Goal: Navigation & Orientation: Find specific page/section

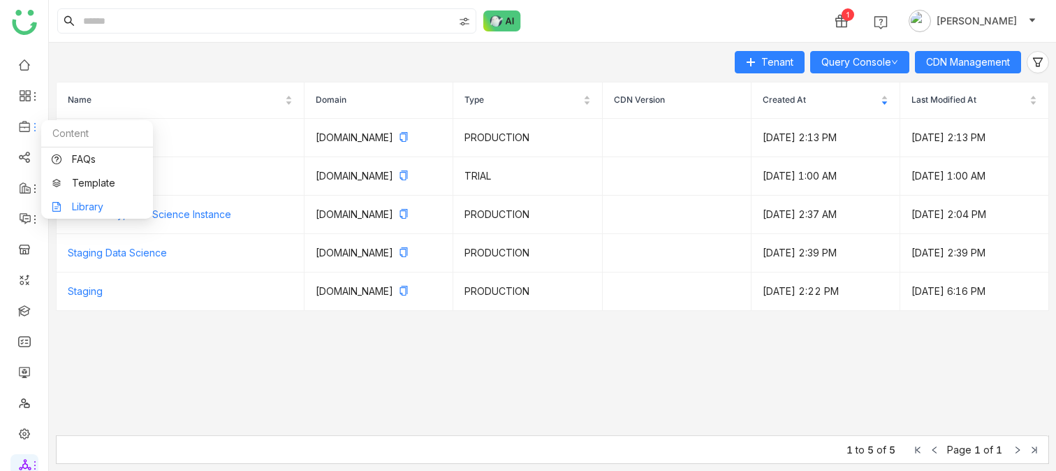
click at [68, 205] on link "Library" at bounding box center [97, 207] width 91 height 10
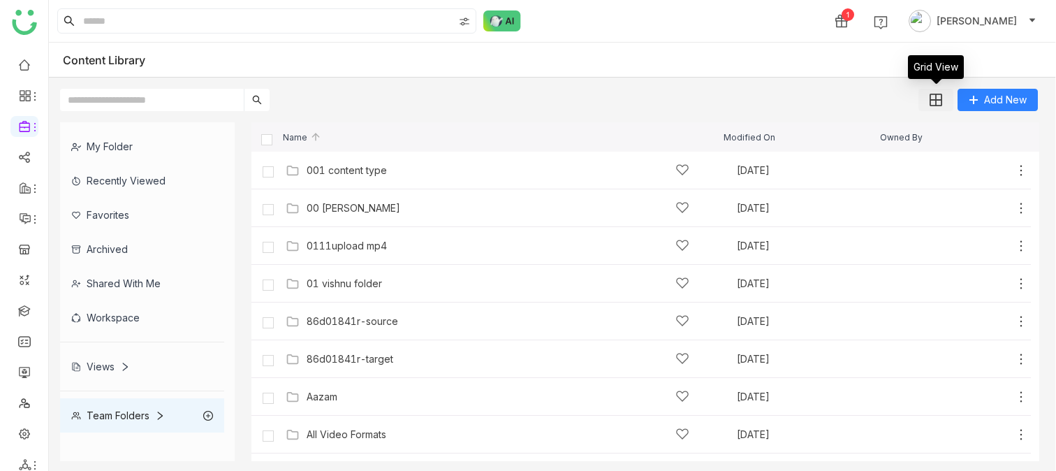
click at [931, 106] on button at bounding box center [935, 100] width 35 height 22
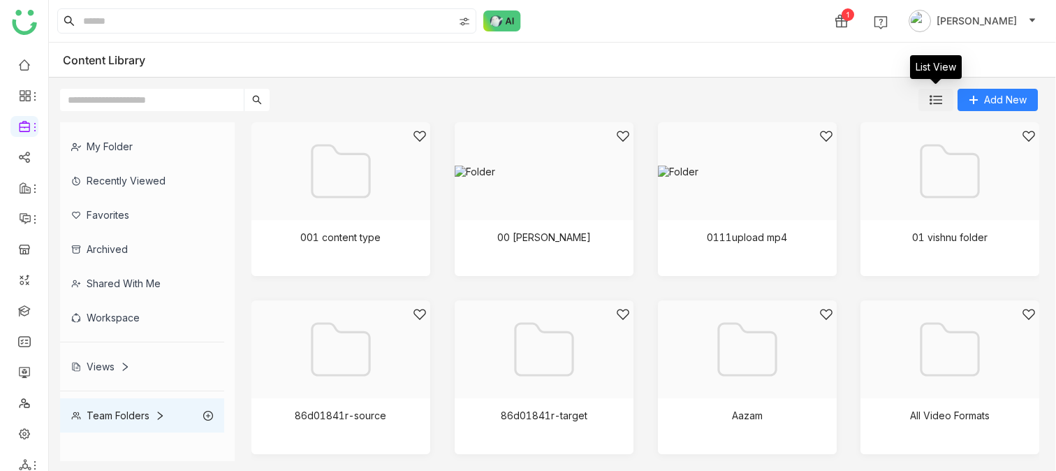
click at [931, 106] on button at bounding box center [935, 100] width 35 height 22
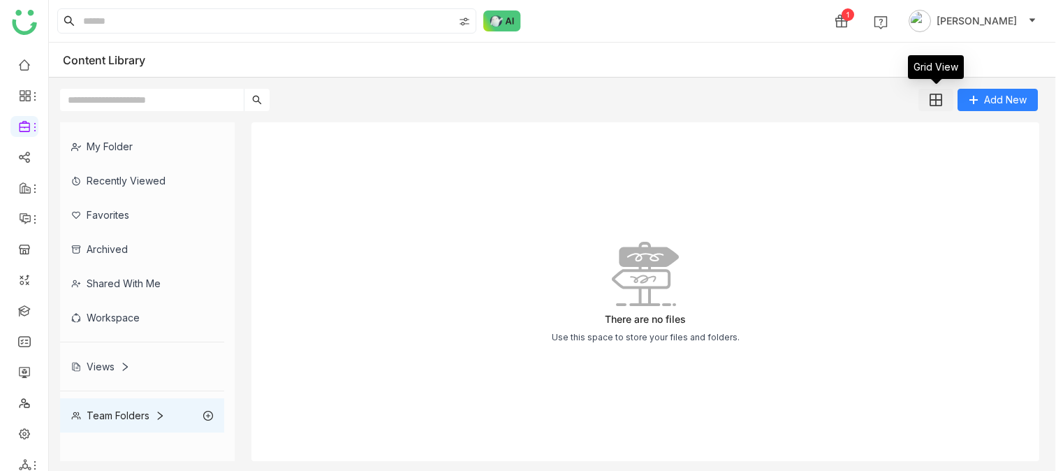
click at [942, 102] on button at bounding box center [935, 100] width 35 height 22
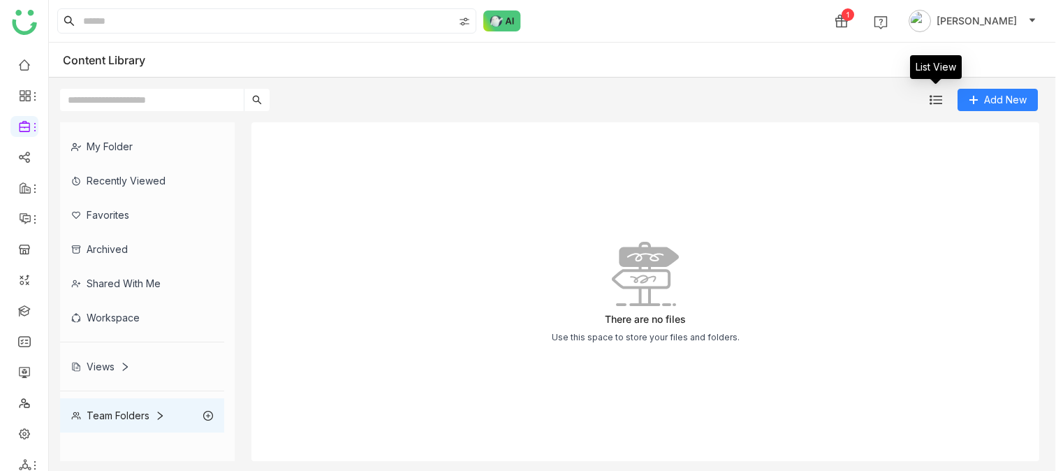
click at [942, 102] on button at bounding box center [935, 100] width 35 height 22
